Goal: Task Accomplishment & Management: Use online tool/utility

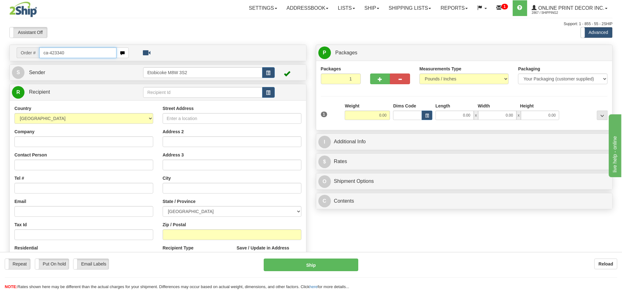
type input "ca-423340"
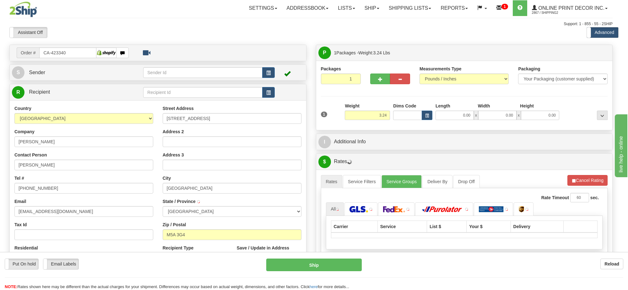
type input "TORONTO"
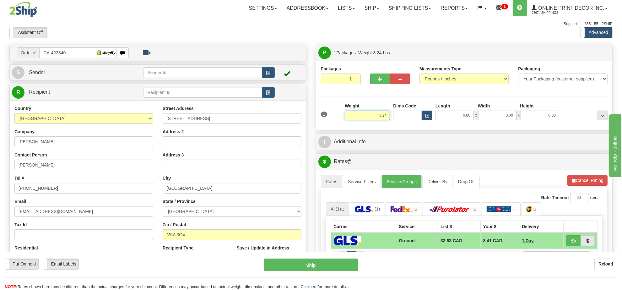
click at [379, 114] on input "3.24" at bounding box center [367, 115] width 45 height 9
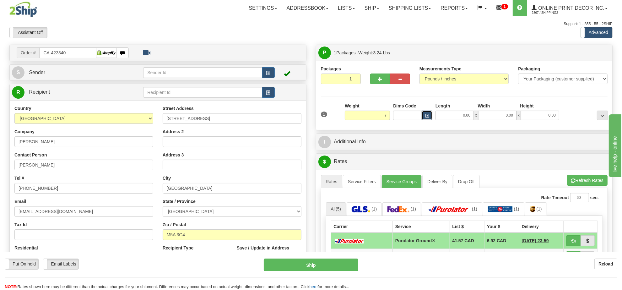
type input "7.00"
click at [431, 116] on button "button" at bounding box center [427, 115] width 11 height 9
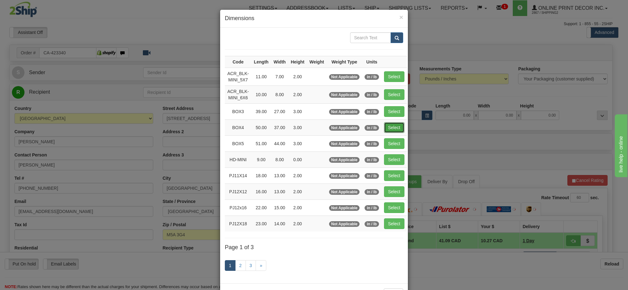
click at [395, 125] on button "Select" at bounding box center [394, 127] width 20 height 11
type input "BOX4"
type input "50.00"
type input "37.00"
type input "3.00"
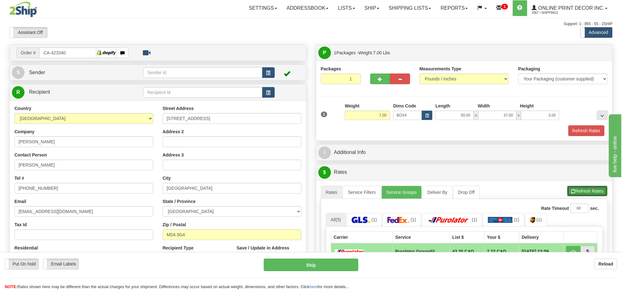
click at [586, 192] on button "Refresh Rates" at bounding box center [587, 191] width 41 height 11
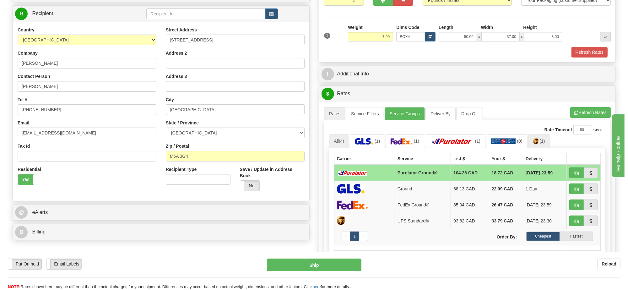
scroll to position [118, 0]
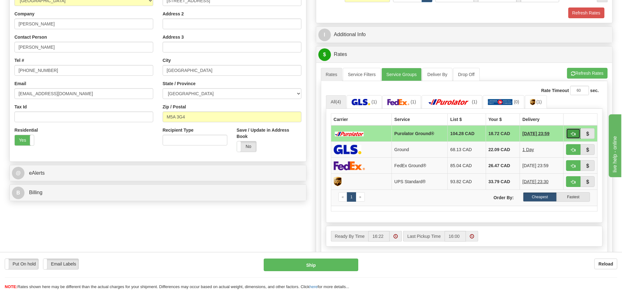
click at [572, 136] on span "button" at bounding box center [574, 134] width 4 height 4
type input "260"
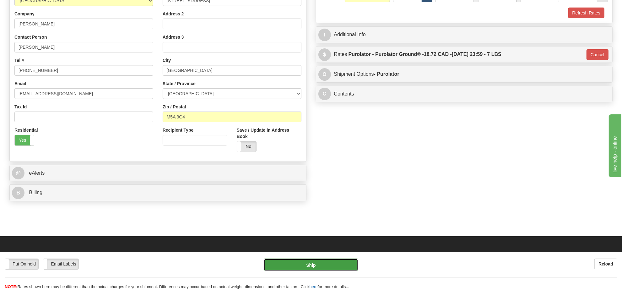
click at [344, 266] on button "Ship" at bounding box center [311, 265] width 94 height 13
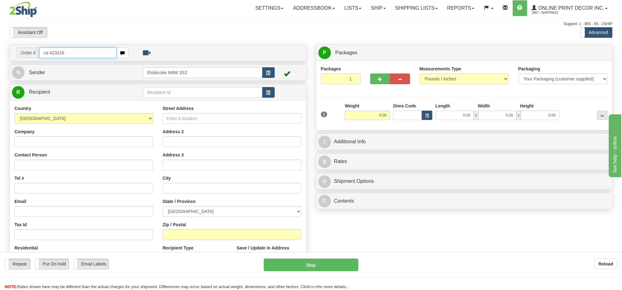
type input "ca-423216"
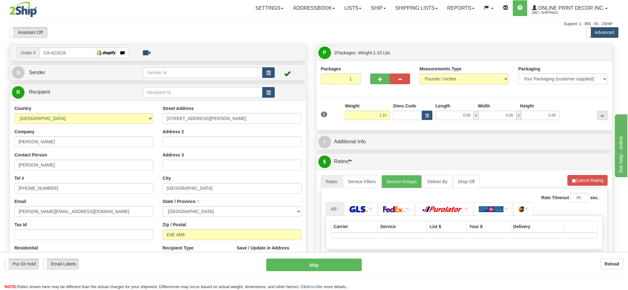
type input "WARDS CREEK"
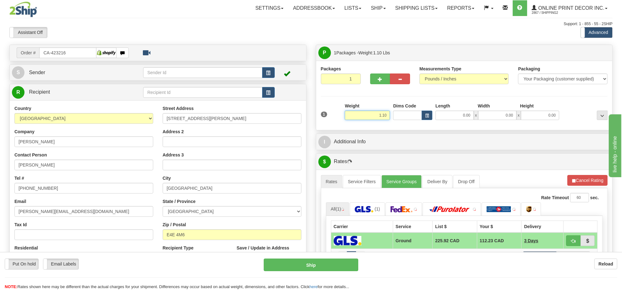
click at [382, 116] on input "1.10" at bounding box center [367, 115] width 45 height 9
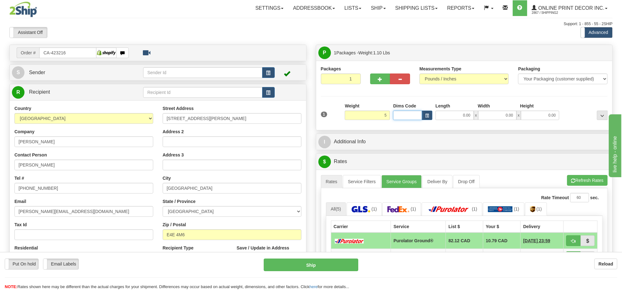
type input "5.00"
click at [415, 117] on input "Dims Code" at bounding box center [407, 115] width 29 height 9
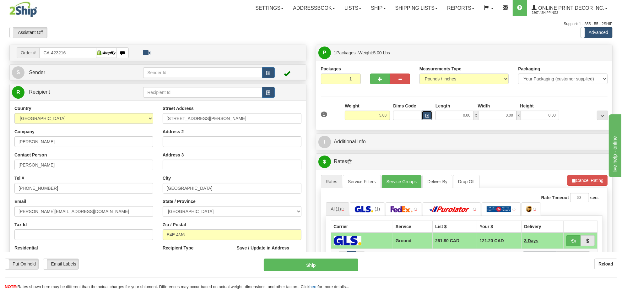
click at [423, 117] on button "button" at bounding box center [427, 115] width 11 height 9
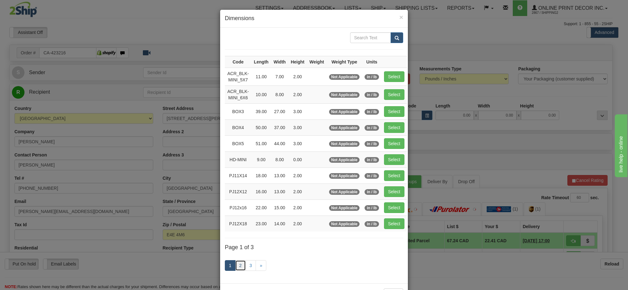
click at [237, 270] on link "2" at bounding box center [240, 265] width 11 height 11
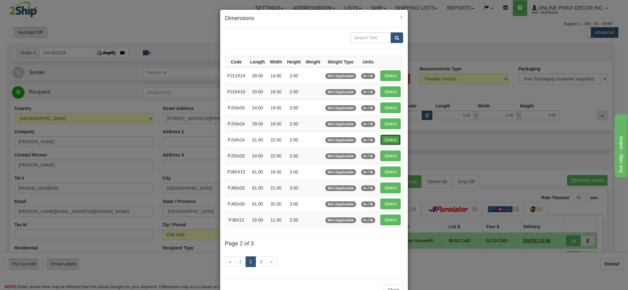
click at [390, 145] on button "Select" at bounding box center [390, 139] width 20 height 11
type input "PJ18x24"
type input "31.00"
type input "22.00"
type input "2.00"
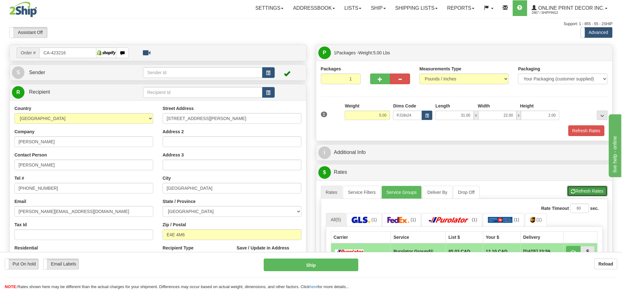
click at [594, 194] on button "Refresh Rates" at bounding box center [587, 191] width 41 height 11
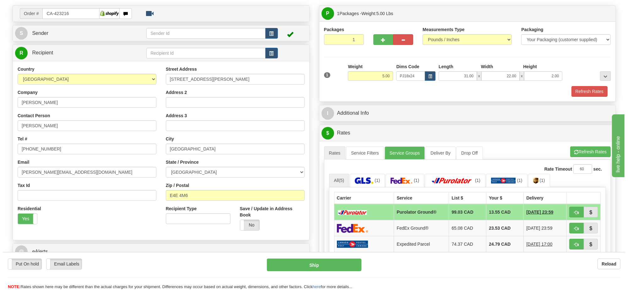
scroll to position [79, 0]
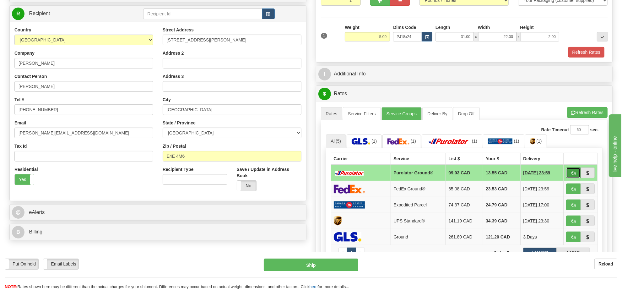
click at [575, 173] on span "button" at bounding box center [574, 173] width 4 height 4
type input "260"
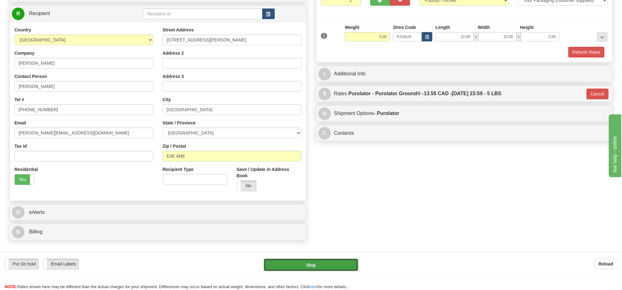
click at [349, 265] on button "Ship" at bounding box center [311, 265] width 94 height 13
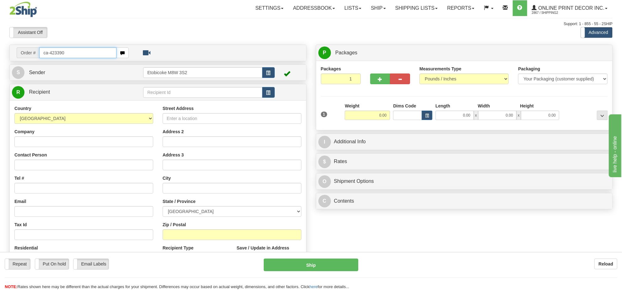
type input "ca-423390"
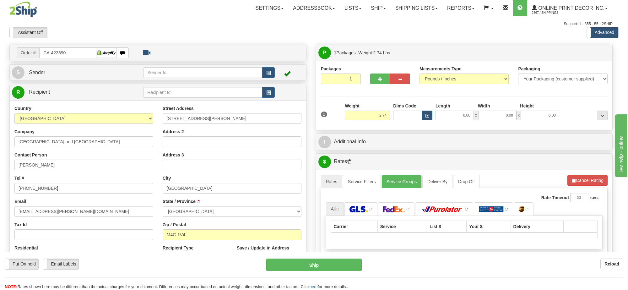
type input "EAST YORK"
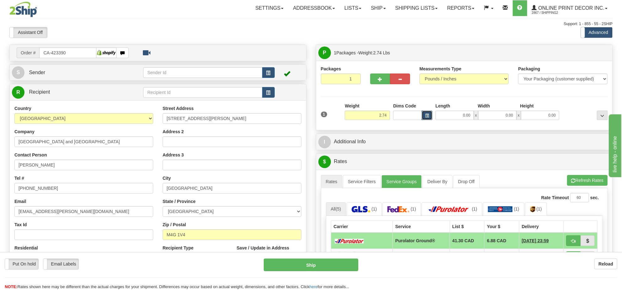
click at [427, 118] on span "button" at bounding box center [427, 115] width 4 height 3
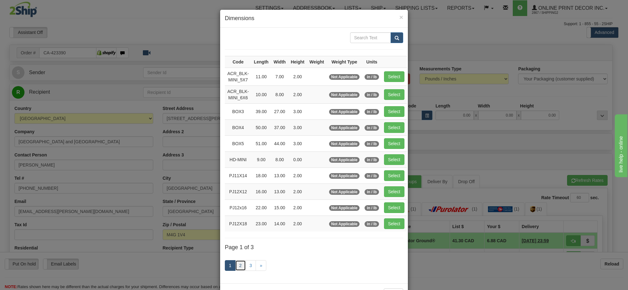
click at [239, 264] on link "2" at bounding box center [240, 265] width 11 height 11
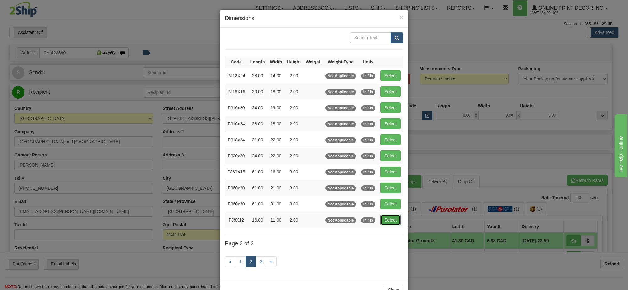
click at [380, 225] on button "Select" at bounding box center [390, 220] width 20 height 11
type input "PJ8X12"
type input "16.00"
type input "11.00"
type input "2.00"
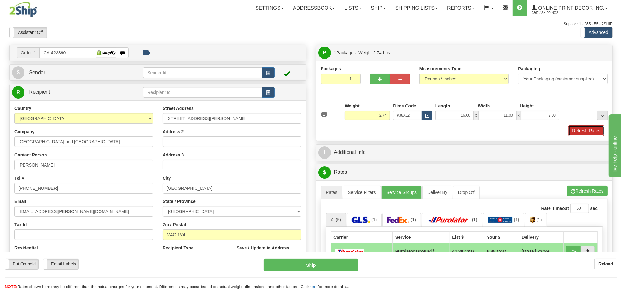
click at [577, 133] on button "Refresh Rates" at bounding box center [587, 130] width 36 height 11
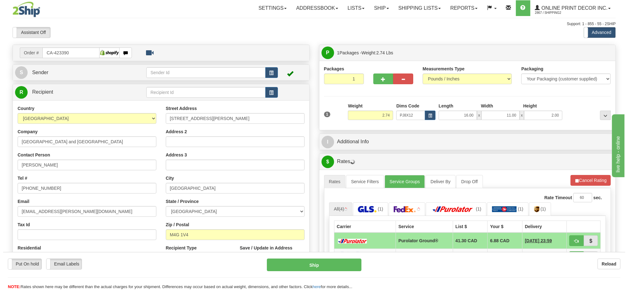
scroll to position [79, 0]
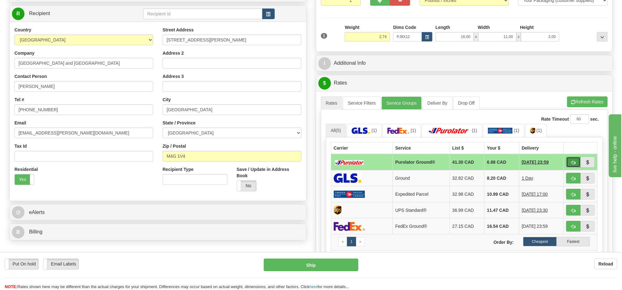
click at [572, 164] on span "button" at bounding box center [574, 163] width 4 height 4
type input "260"
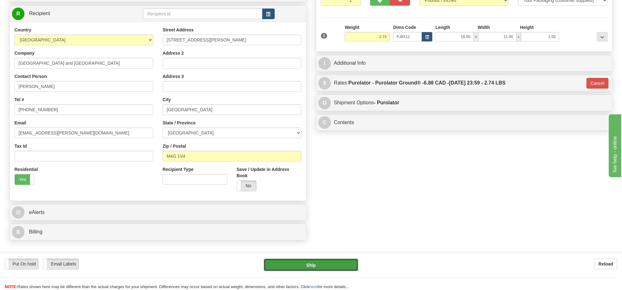
click at [338, 265] on button "Ship" at bounding box center [311, 265] width 94 height 13
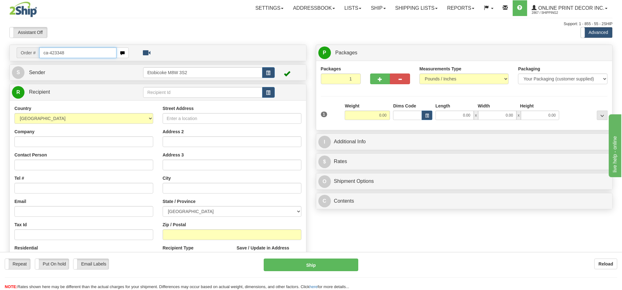
type input "ca-423348"
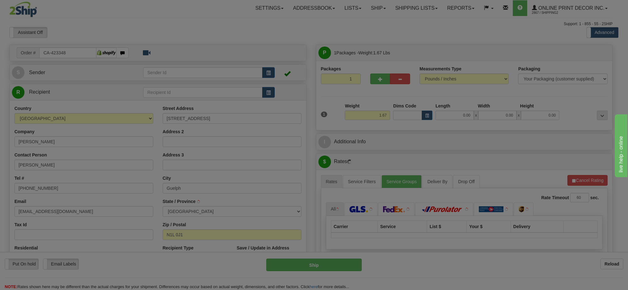
type input "GUELPH"
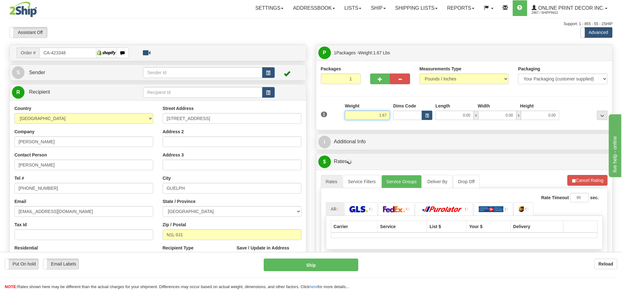
drag, startPoint x: 388, startPoint y: 117, endPoint x: 338, endPoint y: 119, distance: 50.6
click at [338, 119] on div "1 Weight 1.67 Dims Code 0.00" at bounding box center [465, 114] width 290 height 22
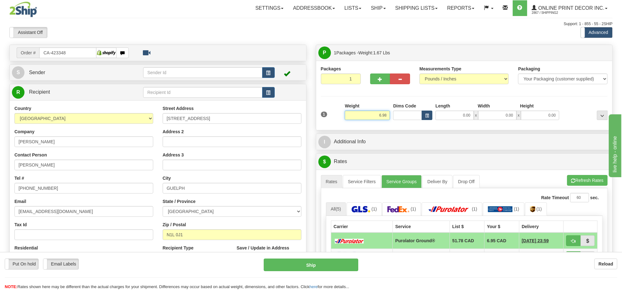
type input "6.98"
click at [428, 118] on span "button" at bounding box center [427, 115] width 4 height 3
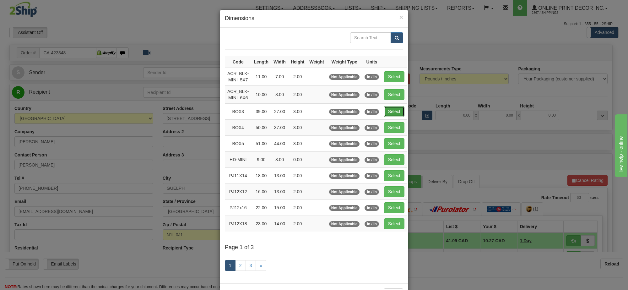
click at [393, 111] on button "Select" at bounding box center [394, 111] width 20 height 11
type input "BOX3"
type input "39.00"
type input "27.00"
type input "3.00"
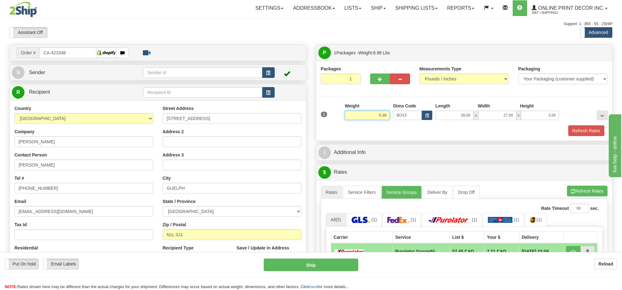
click at [381, 114] on input "6.98" at bounding box center [367, 115] width 45 height 9
type input "7.98"
click at [591, 133] on button "Refresh Rates" at bounding box center [587, 130] width 36 height 11
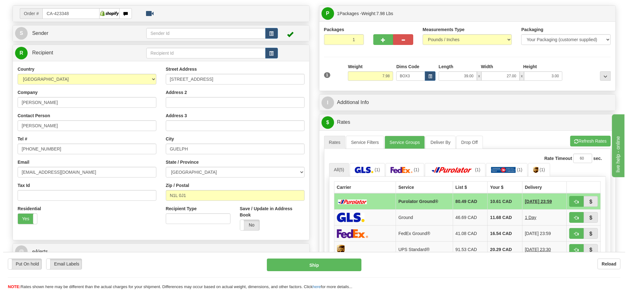
scroll to position [118, 0]
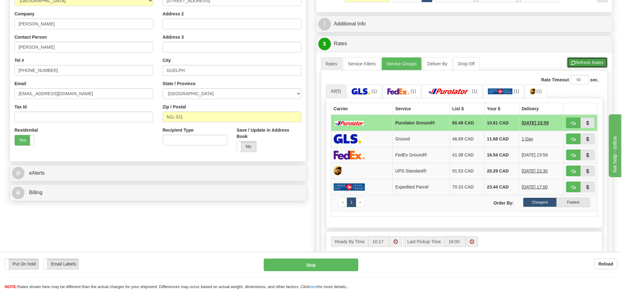
click at [586, 66] on button "Refresh Rates" at bounding box center [587, 62] width 41 height 11
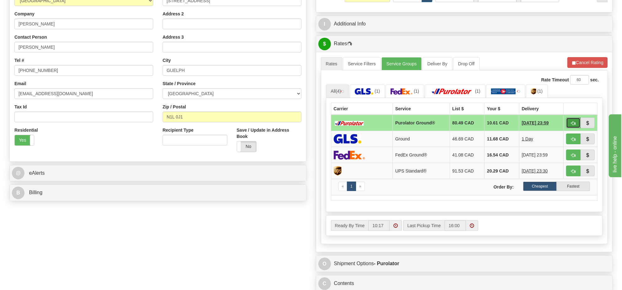
click at [572, 123] on span "button" at bounding box center [574, 123] width 4 height 4
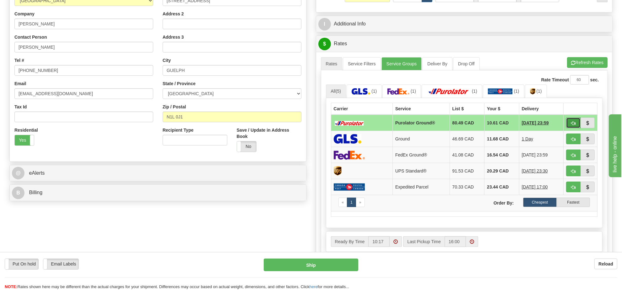
click at [570, 123] on button "button" at bounding box center [573, 123] width 14 height 11
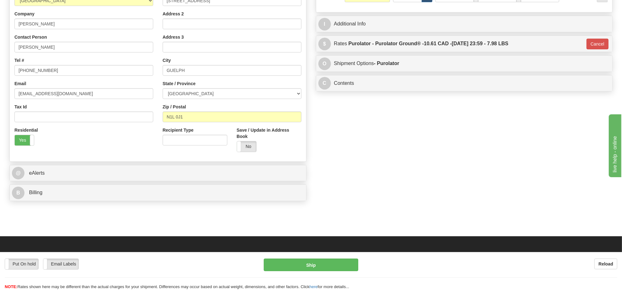
type input "260"
click at [331, 261] on button "Ship" at bounding box center [311, 265] width 94 height 13
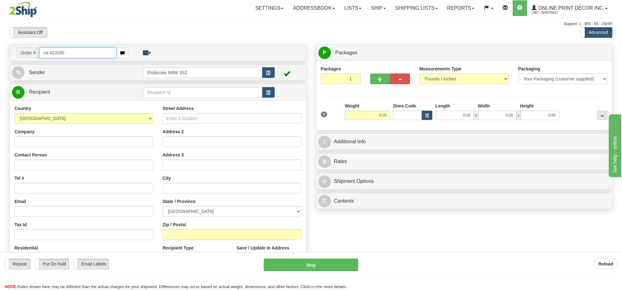
type input "ca-423180"
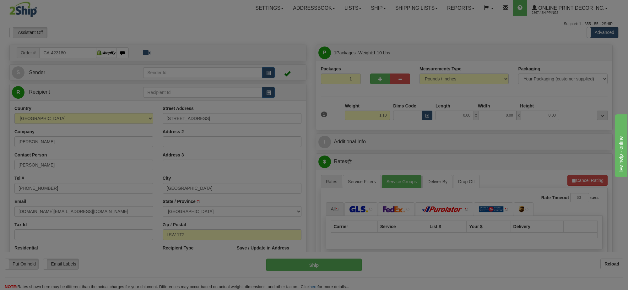
type input "[GEOGRAPHIC_DATA]"
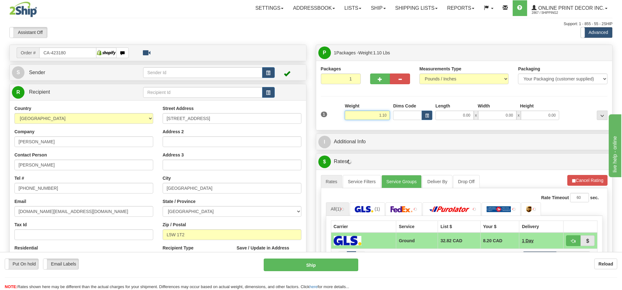
click at [376, 117] on input "1.10" at bounding box center [367, 115] width 45 height 9
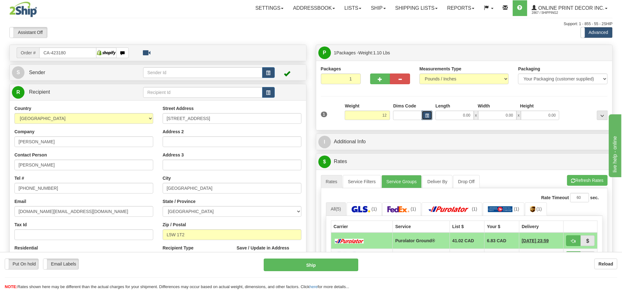
type input "12.00"
click at [431, 120] on button "button" at bounding box center [427, 115] width 11 height 9
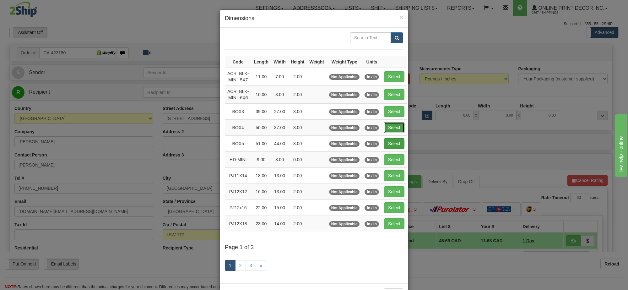
drag, startPoint x: 393, startPoint y: 128, endPoint x: 399, endPoint y: 128, distance: 6.3
click at [393, 128] on button "Select" at bounding box center [394, 127] width 20 height 11
type input "BOX4"
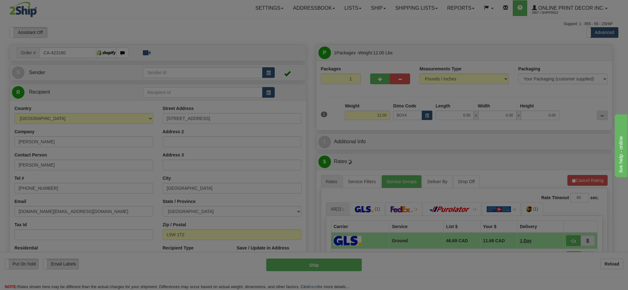
type input "50.00"
type input "37.00"
type input "3.00"
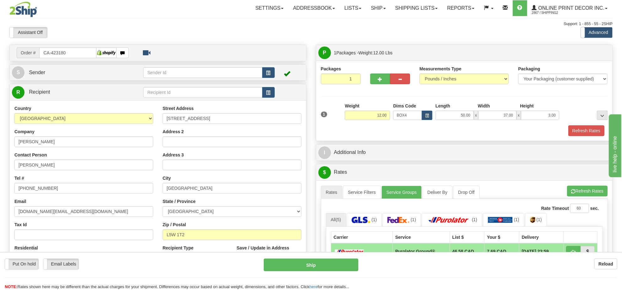
click at [592, 183] on div "A change has been made which could impact your rate estimate. To ensure the est…" at bounding box center [464, 288] width 297 height 216
click at [591, 192] on button "Refresh Rates" at bounding box center [587, 191] width 41 height 11
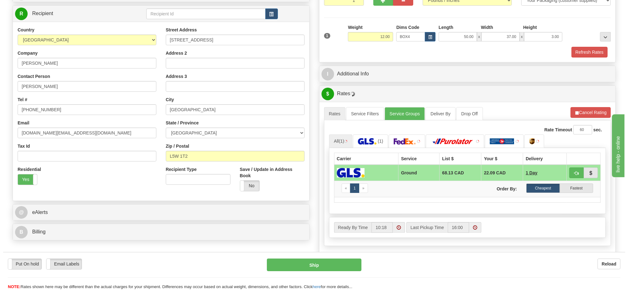
scroll to position [118, 0]
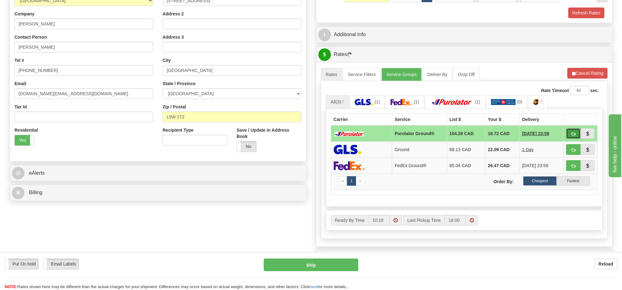
click at [568, 137] on button "button" at bounding box center [573, 133] width 14 height 11
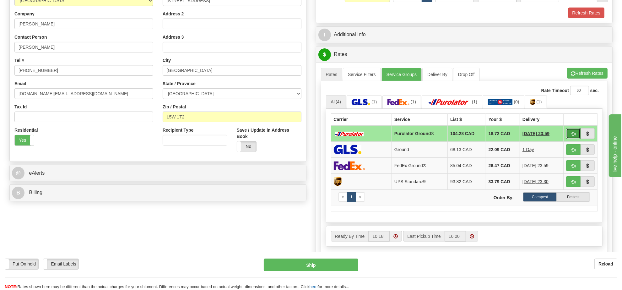
click at [569, 137] on button "button" at bounding box center [573, 133] width 14 height 11
type input "260"
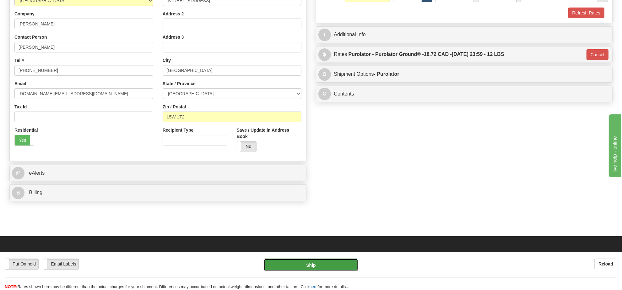
click at [345, 260] on button "Ship" at bounding box center [311, 265] width 94 height 13
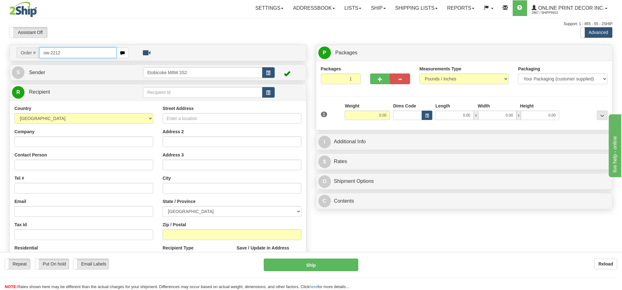
type input "ow-2212"
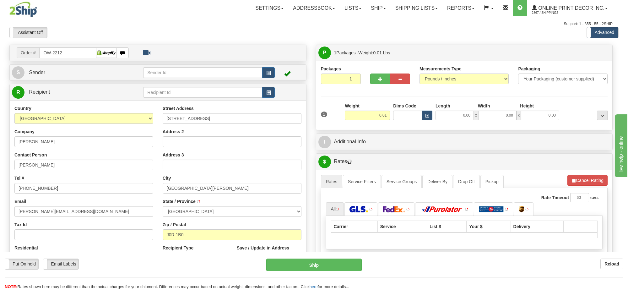
type input "SAINTE-ANNE-DES-LACS"
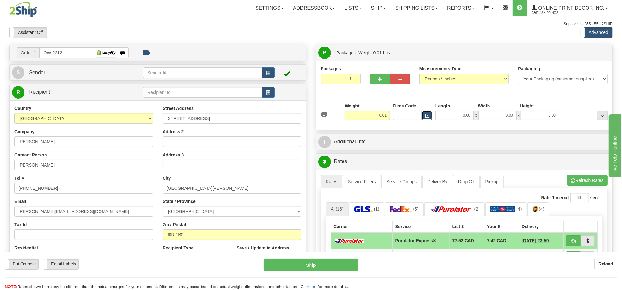
click at [424, 117] on button "button" at bounding box center [427, 115] width 11 height 9
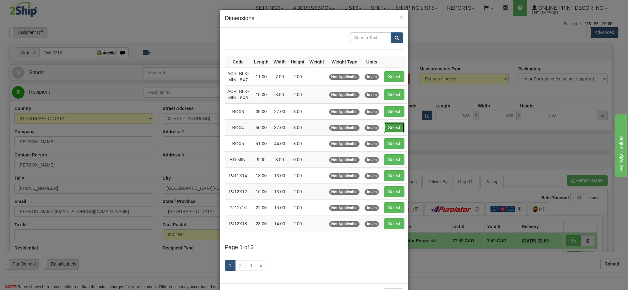
click at [387, 127] on button "Select" at bounding box center [394, 127] width 20 height 11
type input "BOX4"
type input "50.00"
type input "37.00"
type input "3.00"
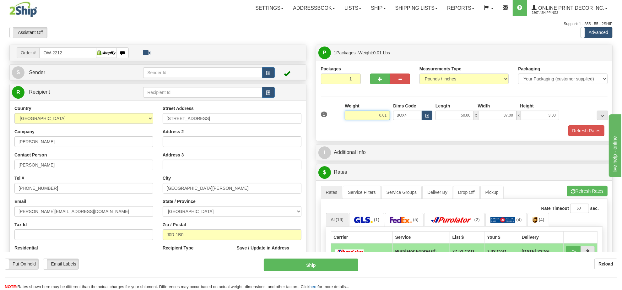
drag, startPoint x: 387, startPoint y: 115, endPoint x: 353, endPoint y: 120, distance: 33.7
click at [353, 120] on input "0.01" at bounding box center [367, 115] width 45 height 9
type input "11.98"
click at [577, 130] on button "Refresh Rates" at bounding box center [587, 130] width 36 height 11
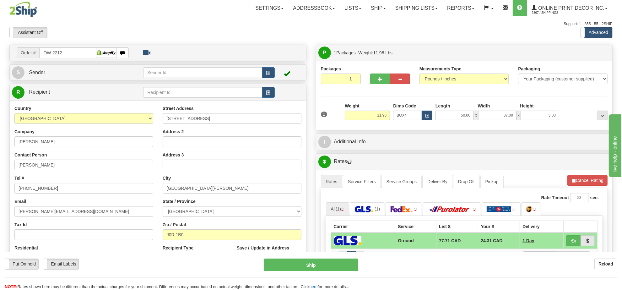
scroll to position [79, 0]
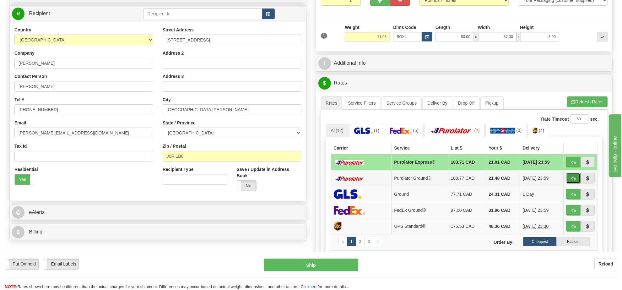
click at [572, 180] on span "button" at bounding box center [574, 179] width 4 height 4
type input "260"
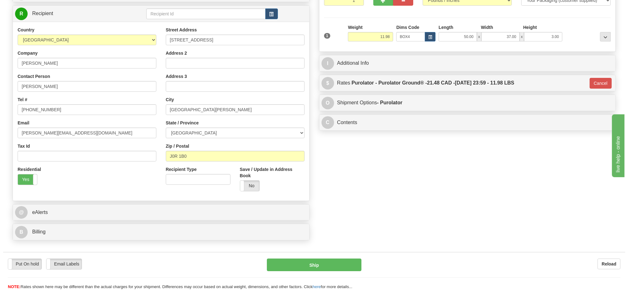
scroll to position [0, 0]
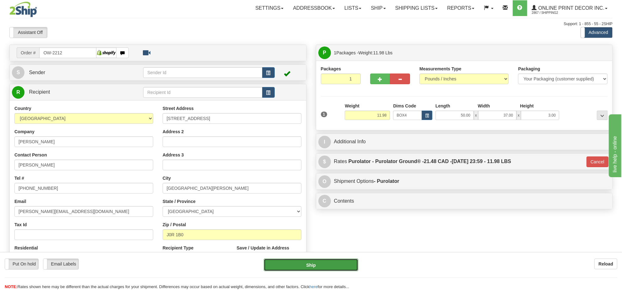
click at [316, 265] on button "Ship" at bounding box center [311, 265] width 94 height 13
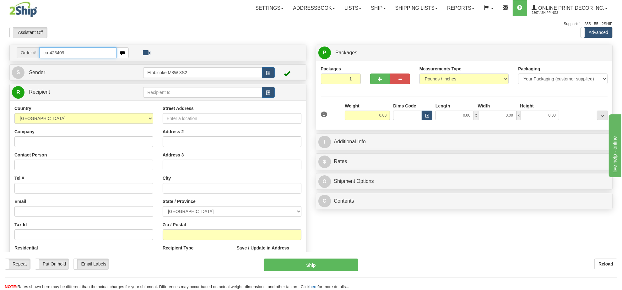
type input "ca-423409"
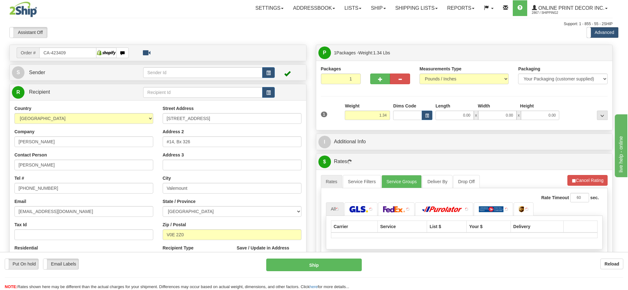
type input "VALEMOUNT"
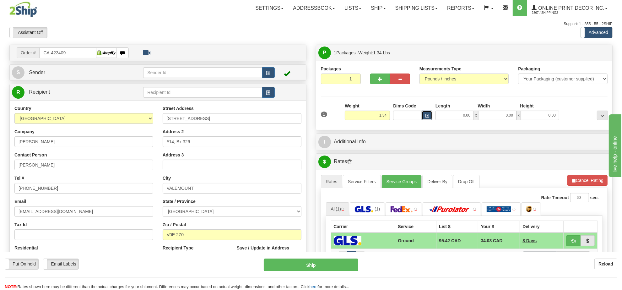
click at [426, 113] on button "button" at bounding box center [427, 115] width 11 height 9
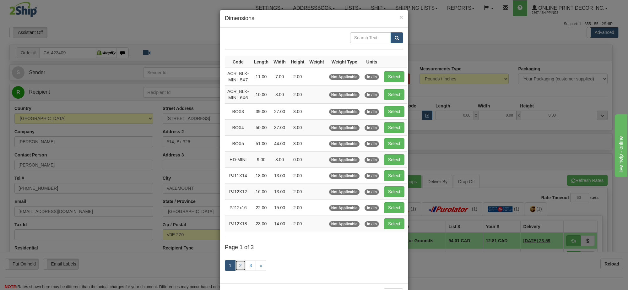
click at [235, 269] on link "2" at bounding box center [240, 265] width 11 height 11
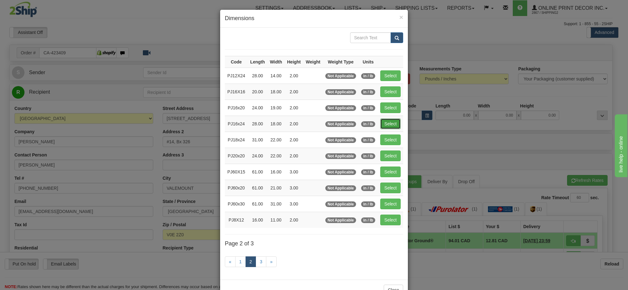
click at [383, 122] on button "Select" at bounding box center [390, 123] width 20 height 11
type input "PJ16x24"
type input "28.00"
type input "18.00"
type input "2.00"
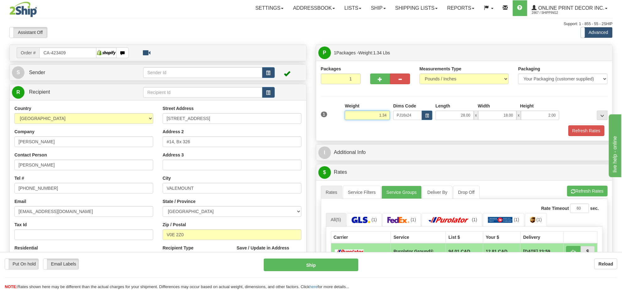
drag, startPoint x: 388, startPoint y: 115, endPoint x: 377, endPoint y: 113, distance: 11.2
click at [385, 115] on input "1.34" at bounding box center [367, 115] width 45 height 9
drag, startPoint x: 377, startPoint y: 113, endPoint x: 366, endPoint y: 112, distance: 11.0
click at [366, 112] on input "1.34" at bounding box center [367, 115] width 45 height 9
click at [374, 103] on div "Packages 1 1 Measurements Type" at bounding box center [464, 101] width 287 height 70
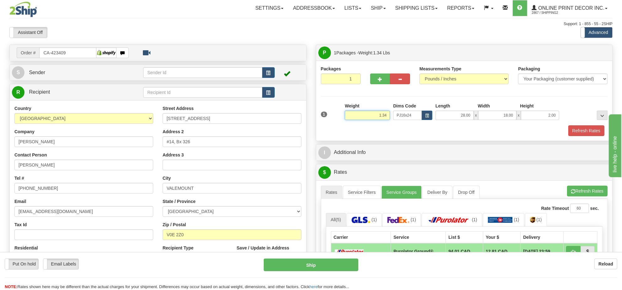
drag, startPoint x: 388, startPoint y: 114, endPoint x: 360, endPoint y: 117, distance: 27.8
click at [360, 117] on input "1.34" at bounding box center [367, 115] width 45 height 9
type input "6.98"
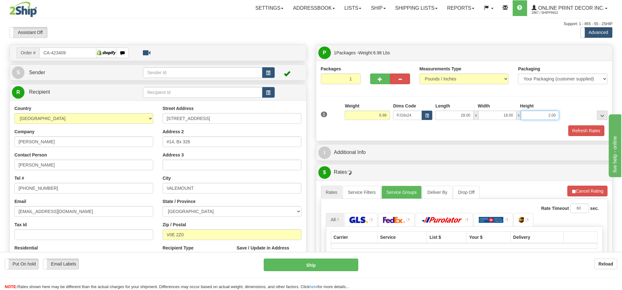
drag, startPoint x: 557, startPoint y: 115, endPoint x: 534, endPoint y: 122, distance: 23.9
click at [534, 122] on div "1 Weight 6.98 Dims Code x x" at bounding box center [465, 114] width 290 height 22
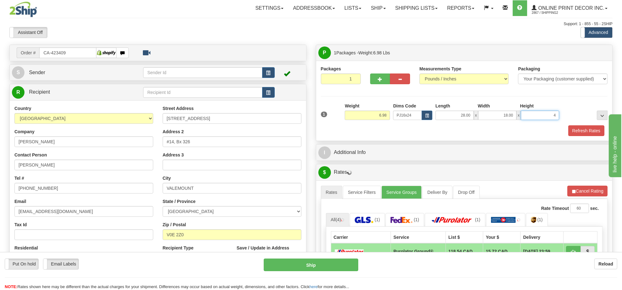
click button "Delete" at bounding box center [0, 0] width 0 height 0
type input "4.00"
click at [586, 132] on button "Refresh Rates" at bounding box center [587, 130] width 36 height 11
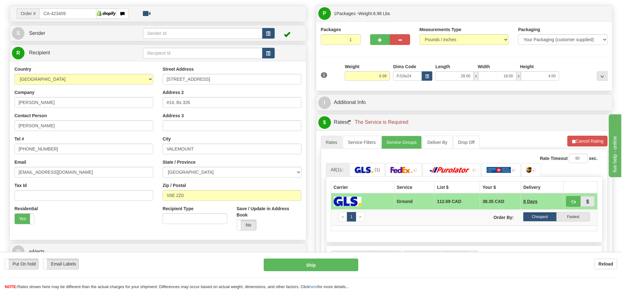
scroll to position [79, 0]
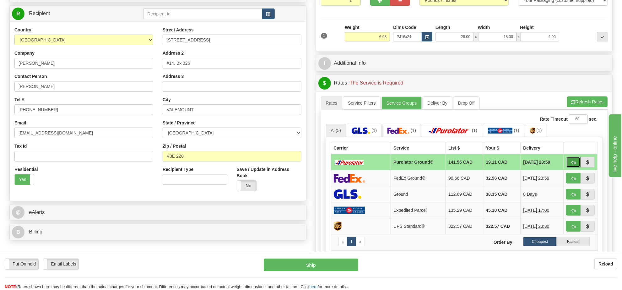
click at [571, 161] on button "button" at bounding box center [573, 162] width 14 height 11
type input "260"
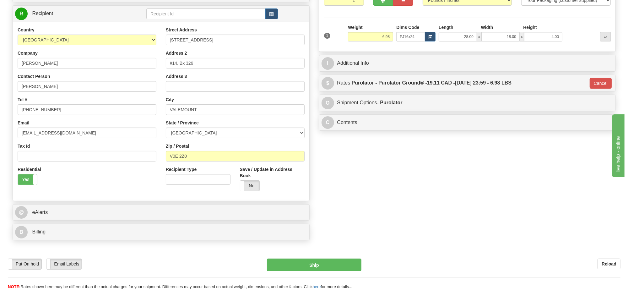
scroll to position [0, 0]
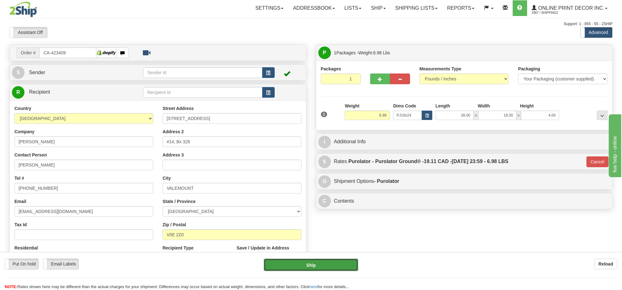
click at [335, 265] on button "Ship" at bounding box center [311, 265] width 94 height 13
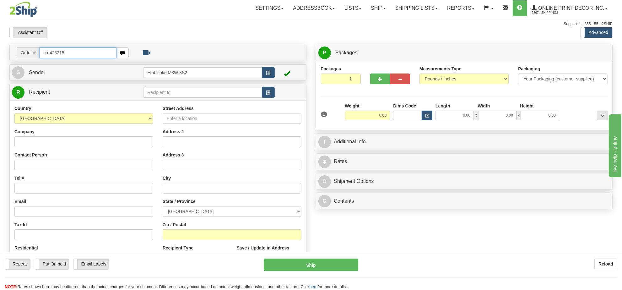
type input "ca-423215"
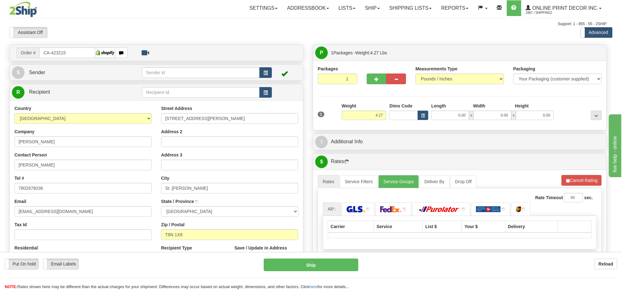
type input "ST. [PERSON_NAME]"
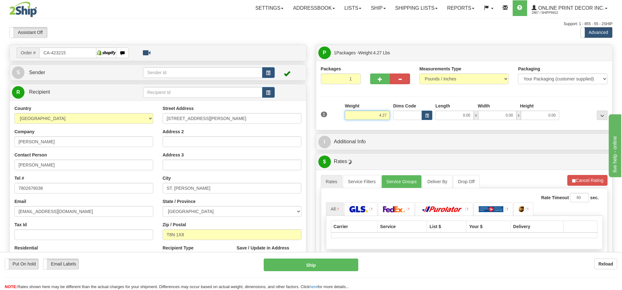
click at [382, 115] on input "4.27" at bounding box center [367, 115] width 45 height 9
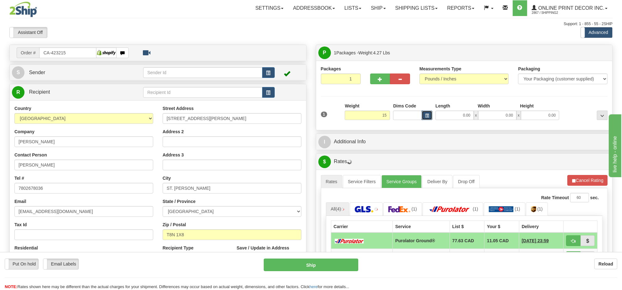
type input "15.00"
click at [428, 115] on span "button" at bounding box center [427, 115] width 4 height 3
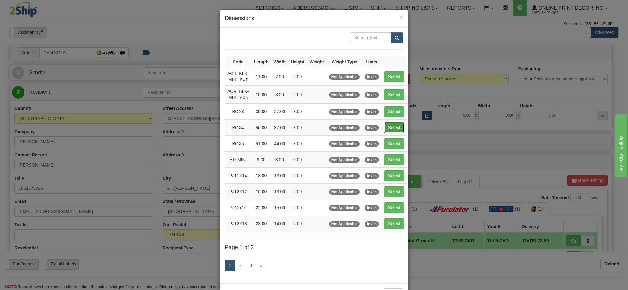
click at [397, 130] on button "Select" at bounding box center [394, 127] width 20 height 11
type input "BOX4"
type input "50.00"
type input "37.00"
type input "3.00"
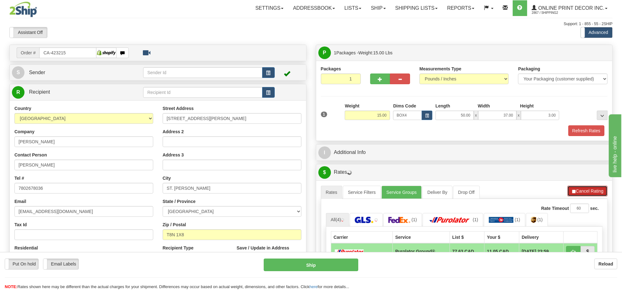
click at [599, 192] on button "Cancel Rating" at bounding box center [588, 191] width 40 height 11
click at [0, 0] on button "Refresh Rates" at bounding box center [0, 0] width 0 height 0
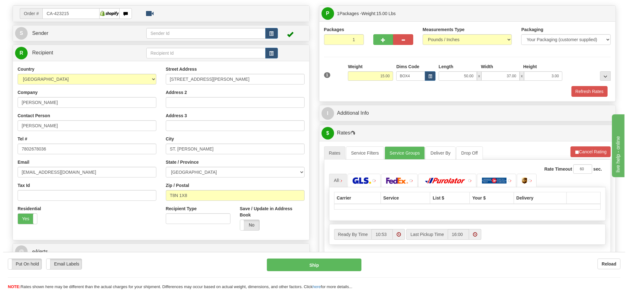
scroll to position [79, 0]
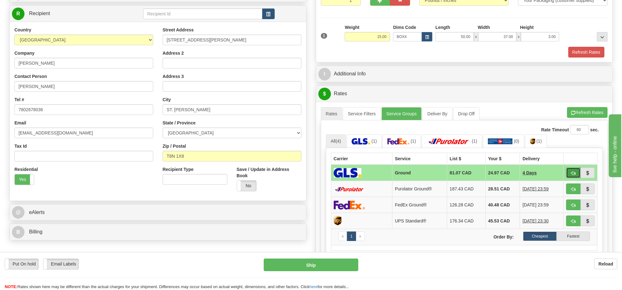
click at [568, 174] on button "button" at bounding box center [573, 172] width 14 height 11
type input "1"
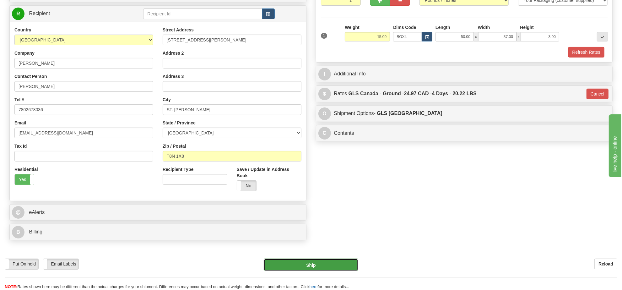
click at [307, 266] on button "Ship" at bounding box center [311, 265] width 94 height 13
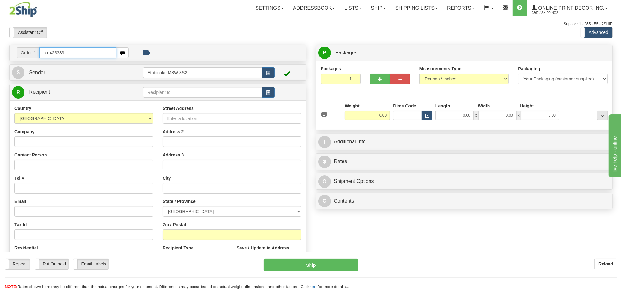
type input "ca-423333"
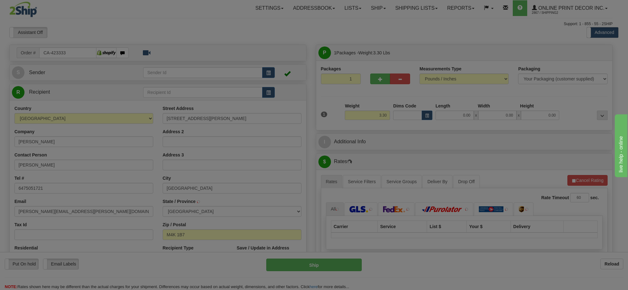
type input "TORONTO"
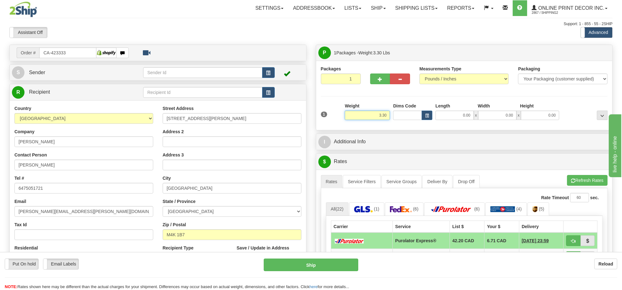
drag, startPoint x: 390, startPoint y: 115, endPoint x: 358, endPoint y: 114, distance: 31.4
click at [358, 114] on input "3.30" at bounding box center [367, 115] width 45 height 9
type input "5.98"
click at [428, 116] on span "button" at bounding box center [427, 115] width 4 height 3
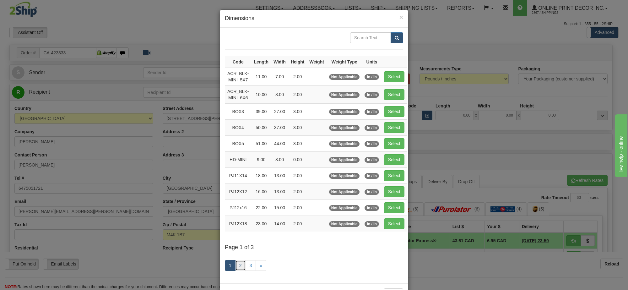
click at [236, 268] on link "2" at bounding box center [240, 265] width 11 height 11
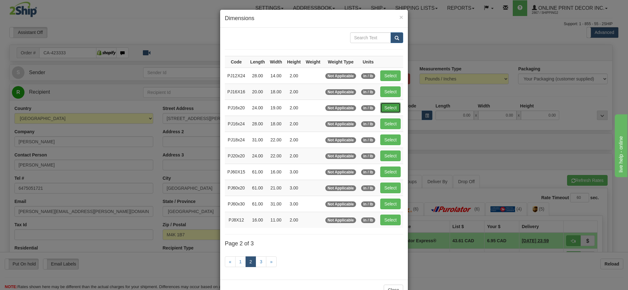
click at [390, 112] on button "Select" at bounding box center [390, 107] width 20 height 11
type input "PJ16x20"
type input "24.00"
type input "19.00"
type input "2.00"
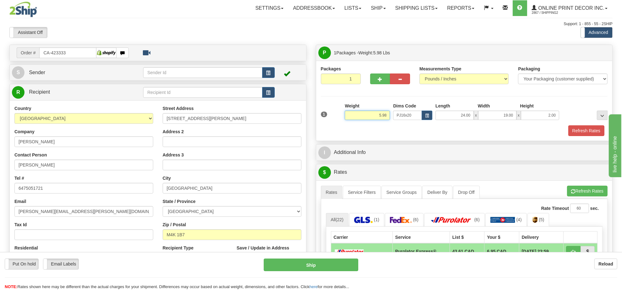
drag, startPoint x: 389, startPoint y: 114, endPoint x: 360, endPoint y: 109, distance: 29.1
click at [367, 112] on input "5.98" at bounding box center [367, 115] width 45 height 9
type input "4.98"
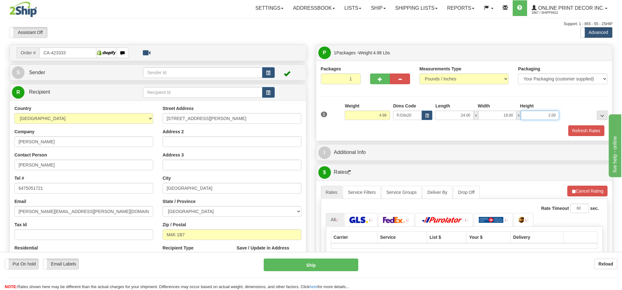
drag, startPoint x: 558, startPoint y: 115, endPoint x: 522, endPoint y: 119, distance: 35.7
click at [522, 119] on input "2.00" at bounding box center [540, 115] width 38 height 9
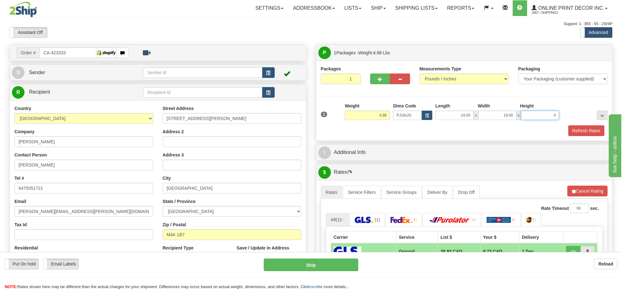
click button "Delete" at bounding box center [0, 0] width 0 height 0
type input "4.00"
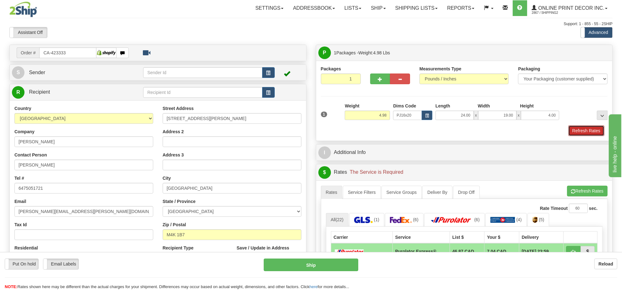
click at [602, 130] on button "Refresh Rates" at bounding box center [587, 130] width 36 height 11
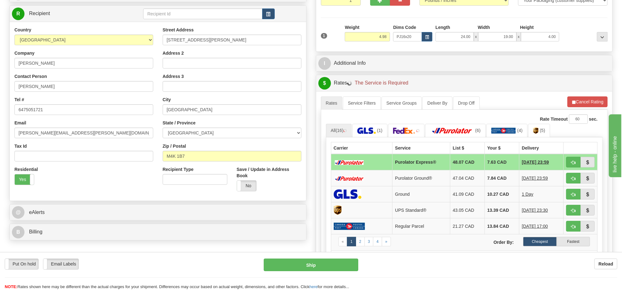
scroll to position [157, 0]
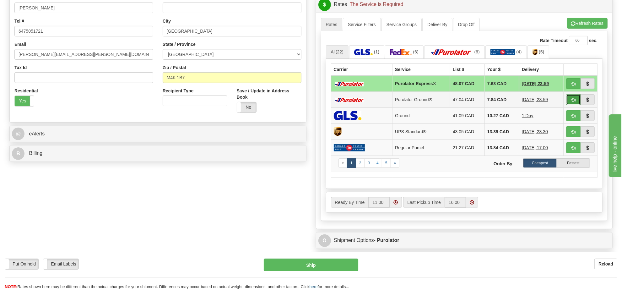
click at [569, 101] on button "button" at bounding box center [573, 99] width 14 height 11
type input "260"
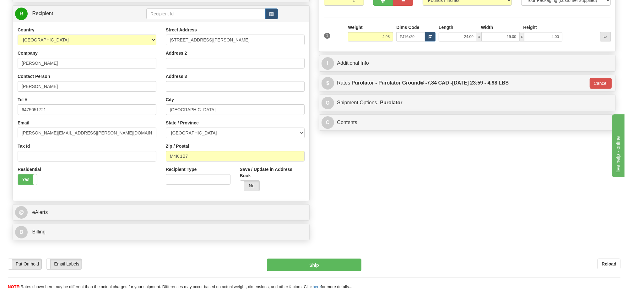
scroll to position [0, 0]
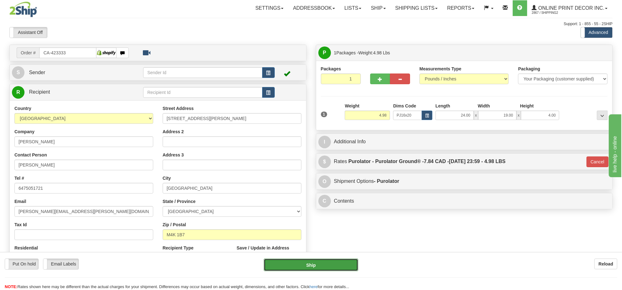
click at [337, 266] on button "Ship" at bounding box center [311, 265] width 94 height 13
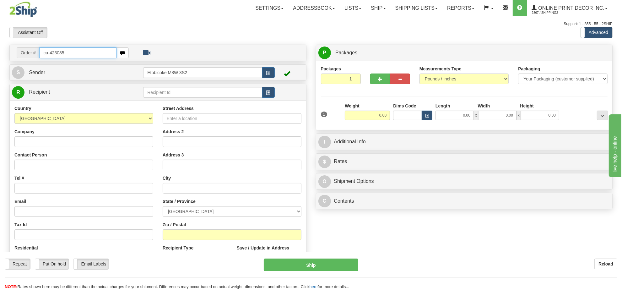
type input "ca-423085"
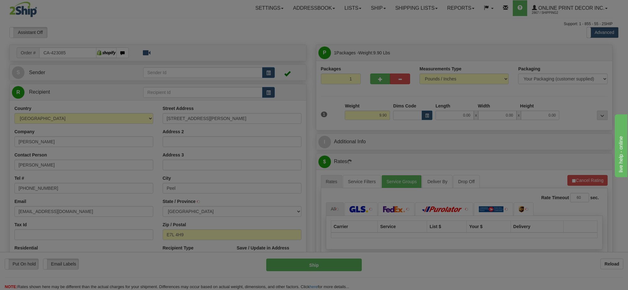
type input "RIVERBANK CARLETON CO"
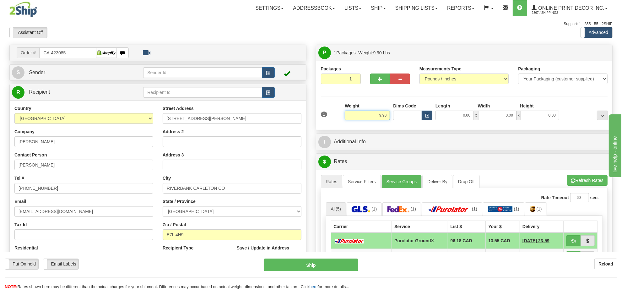
click at [373, 117] on input "9.90" at bounding box center [367, 115] width 45 height 9
click at [381, 80] on span "button" at bounding box center [380, 79] width 4 height 4
radio input "true"
type input "2"
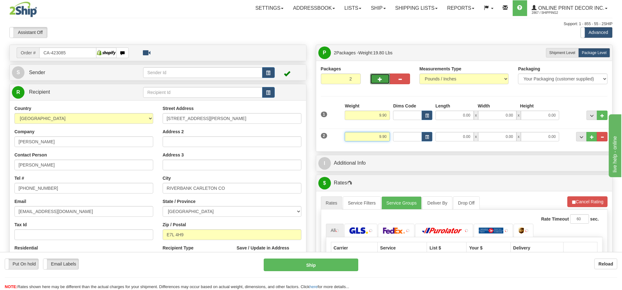
click at [386, 140] on input "9.90" at bounding box center [367, 136] width 45 height 9
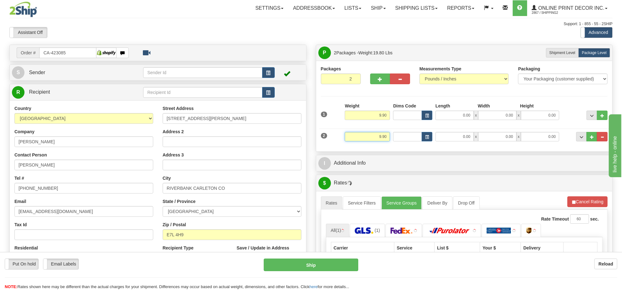
click at [386, 140] on input "9.90" at bounding box center [367, 136] width 45 height 9
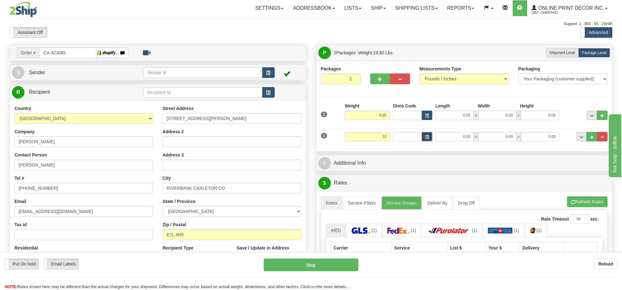
click at [423, 137] on button "button" at bounding box center [427, 136] width 11 height 9
type input "10.00"
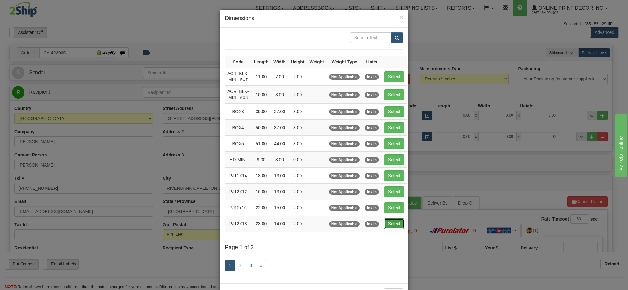
click at [397, 227] on button "Select" at bounding box center [394, 223] width 20 height 11
type input "PJ12X18"
type input "23.00"
type input "14.00"
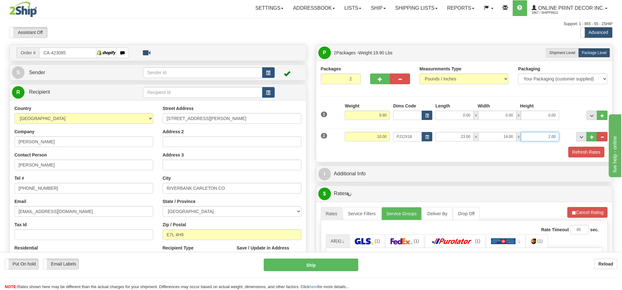
click at [555, 141] on input "2.00" at bounding box center [540, 136] width 38 height 9
type input "6.00"
click at [378, 113] on input "9.90" at bounding box center [367, 115] width 45 height 9
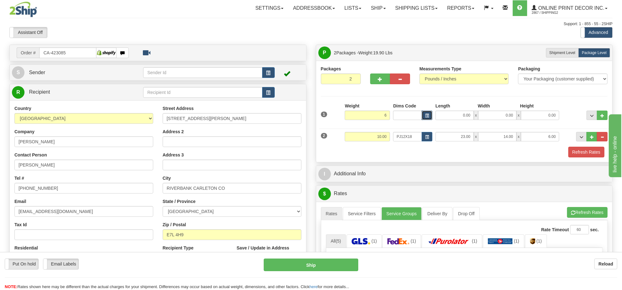
type input "6.00"
click at [424, 115] on button "button" at bounding box center [427, 115] width 11 height 9
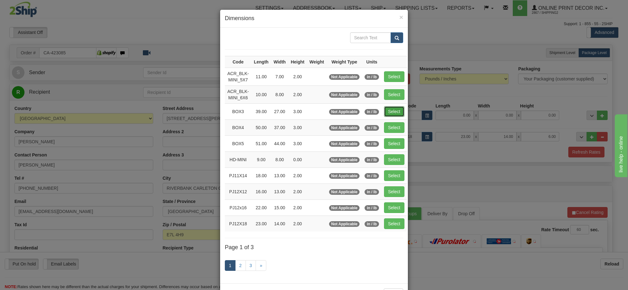
click at [394, 112] on button "Select" at bounding box center [394, 111] width 20 height 11
type input "BOX3"
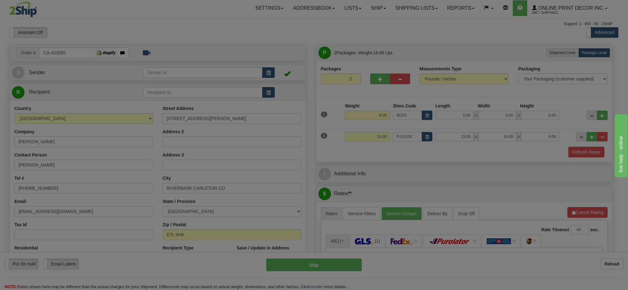
type input "39.00"
type input "27.00"
type input "3.00"
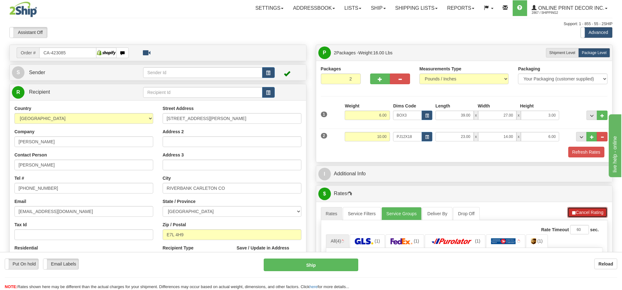
click at [592, 214] on button "Cancel Rating" at bounding box center [588, 212] width 40 height 11
click at [592, 214] on button "Refresh Rates" at bounding box center [587, 212] width 41 height 11
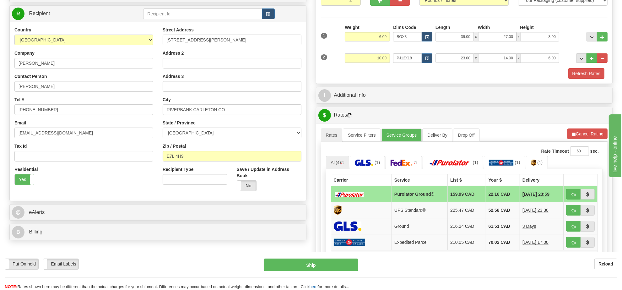
scroll to position [118, 0]
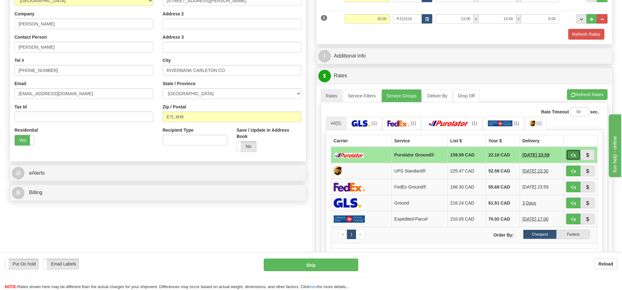
click at [572, 157] on span "button" at bounding box center [574, 155] width 4 height 4
type input "260"
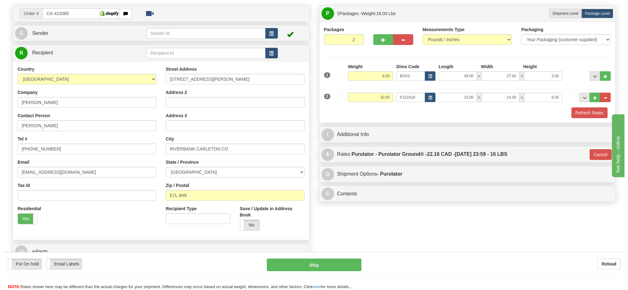
scroll to position [0, 0]
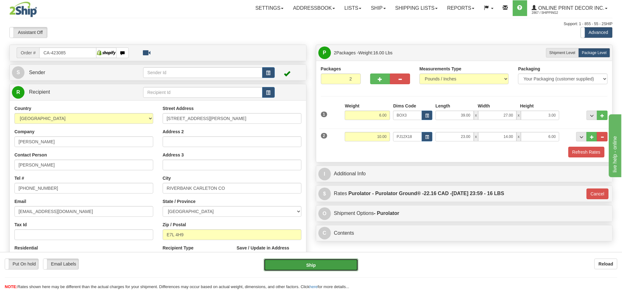
click at [334, 263] on button "Ship" at bounding box center [311, 265] width 94 height 13
